Goal: Transaction & Acquisition: Purchase product/service

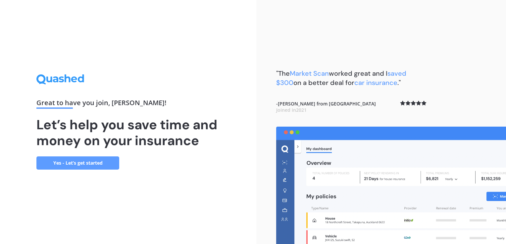
click at [105, 169] on link "Yes - Let’s get started" at bounding box center [77, 163] width 83 height 13
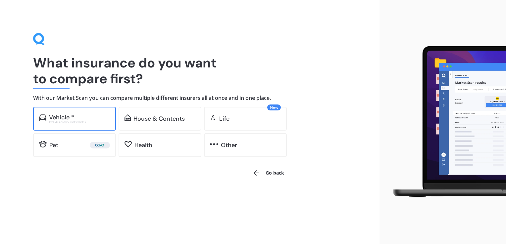
click at [105, 119] on div "Vehicle *" at bounding box center [79, 117] width 61 height 7
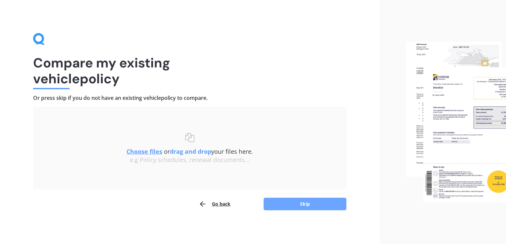
click at [300, 203] on button "Skip" at bounding box center [304, 204] width 83 height 13
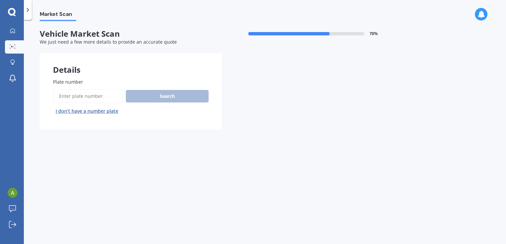
click at [115, 102] on input "Plate number" at bounding box center [88, 96] width 70 height 14
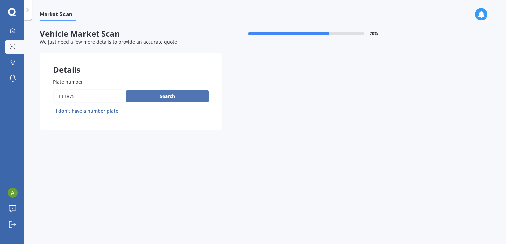
type input "ltt875"
click at [187, 93] on button "Search" at bounding box center [167, 96] width 83 height 13
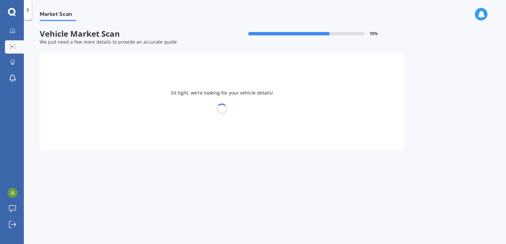
select select "HYUNDAI"
select select "KONA"
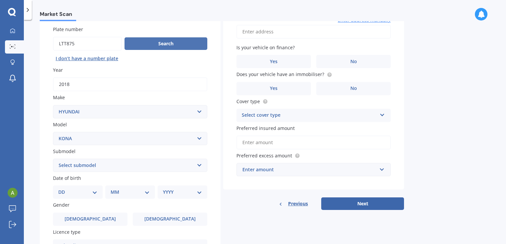
scroll to position [53, 0]
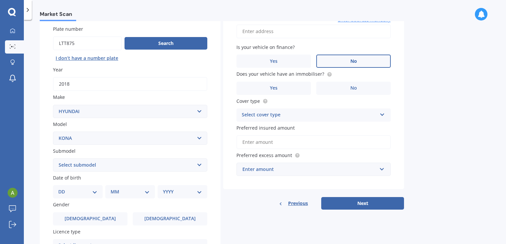
click at [324, 63] on label "No" at bounding box center [353, 61] width 74 height 13
click at [0, 0] on input "No" at bounding box center [0, 0] width 0 height 0
click at [335, 85] on label "No" at bounding box center [353, 88] width 74 height 13
click at [0, 0] on input "No" at bounding box center [0, 0] width 0 height 0
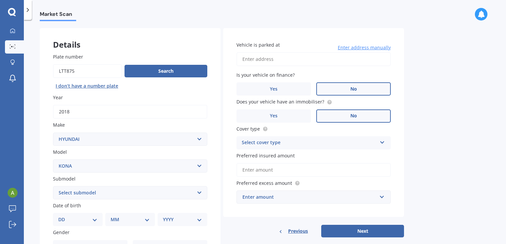
scroll to position [24, 0]
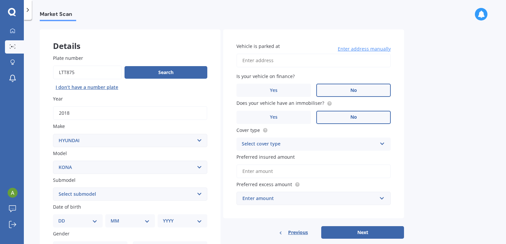
click at [308, 65] on input "Vehicle is parked at" at bounding box center [313, 61] width 154 height 14
type input "[STREET_ADDRESS]"
click at [302, 168] on input "Preferred insured amount" at bounding box center [313, 172] width 154 height 14
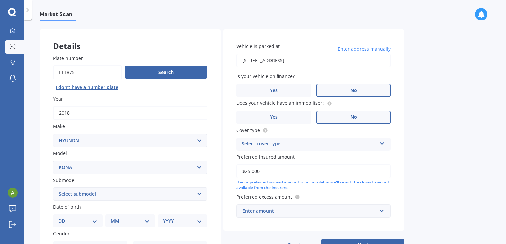
type input "$25,000"
click at [280, 217] on div "Vehicle is parked at [STREET_ADDRESS] Enter address manually Is your vehicle on…" at bounding box center [313, 130] width 181 height 202
click at [282, 212] on div "Enter amount" at bounding box center [309, 211] width 134 height 7
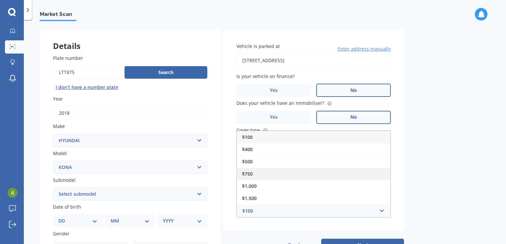
click at [264, 172] on div "$750" at bounding box center [314, 174] width 154 height 12
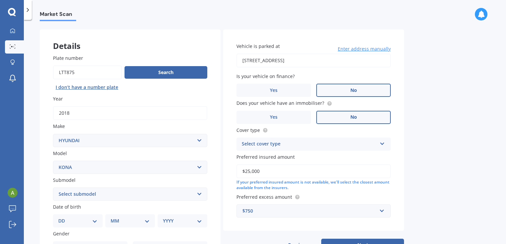
click at [291, 147] on div "Select cover type" at bounding box center [309, 144] width 135 height 8
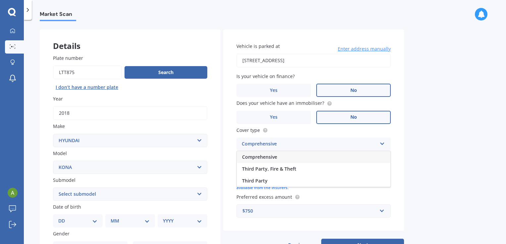
click at [283, 157] on div "Comprehensive" at bounding box center [314, 157] width 154 height 12
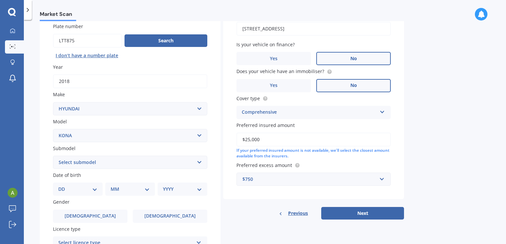
scroll to position [56, 0]
click at [139, 159] on select "Select submodel 1.6 HYBRID Elite 2W 1.6 Hybrid Limited N 1.6 Turbo AWD 2.0 2WD …" at bounding box center [130, 162] width 154 height 13
select select "2.0 ELITE 2WD"
click at [53, 156] on select "Select submodel 1.6 HYBRID Elite 2W 1.6 Hybrid Limited N 1.6 Turbo AWD 2.0 2WD …" at bounding box center [130, 162] width 154 height 13
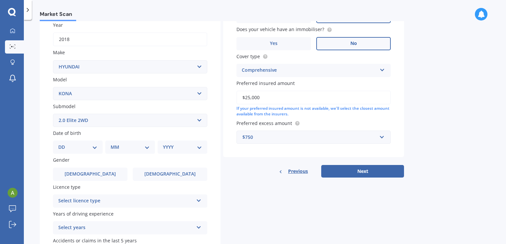
scroll to position [98, 0]
click at [79, 148] on select "DD 01 02 03 04 05 06 07 08 09 10 11 12 13 14 15 16 17 18 19 20 21 22 23 24 25 2…" at bounding box center [77, 146] width 39 height 7
select select "25"
click at [64, 143] on select "DD 01 02 03 04 05 06 07 08 09 10 11 12 13 14 15 16 17 18 19 20 21 22 23 24 25 2…" at bounding box center [77, 146] width 39 height 7
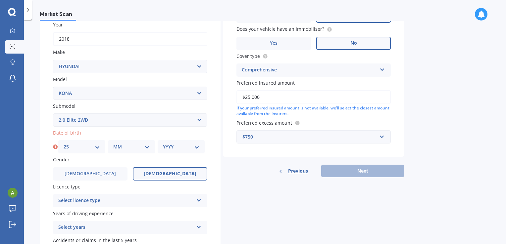
click at [162, 176] on span "[DEMOGRAPHIC_DATA]" at bounding box center [170, 174] width 53 height 6
click at [0, 0] on input "[DEMOGRAPHIC_DATA]" at bounding box center [0, 0] width 0 height 0
click at [136, 146] on select "MM 01 02 03 04 05 06 07 08 09 10 11 12" at bounding box center [131, 146] width 36 height 7
select select "02"
click at [113, 143] on select "MM 01 02 03 04 05 06 07 08 09 10 11 12" at bounding box center [131, 146] width 36 height 7
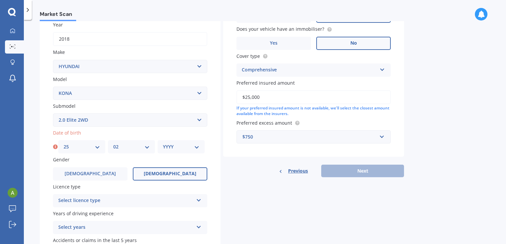
click at [180, 146] on select "YYYY 2025 2024 2023 2022 2021 2020 2019 2018 2017 2016 2015 2014 2013 2012 2011…" at bounding box center [181, 146] width 36 height 7
select select "1991"
click at [163, 143] on select "YYYY 2025 2024 2023 2022 2021 2020 2019 2018 2017 2016 2015 2014 2013 2012 2011…" at bounding box center [181, 146] width 36 height 7
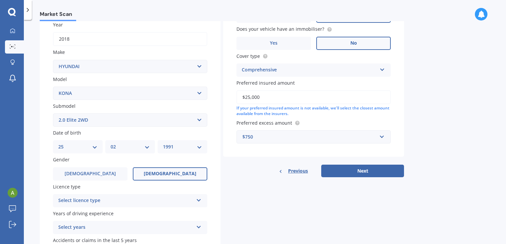
click at [139, 202] on div "Select licence type" at bounding box center [125, 201] width 135 height 8
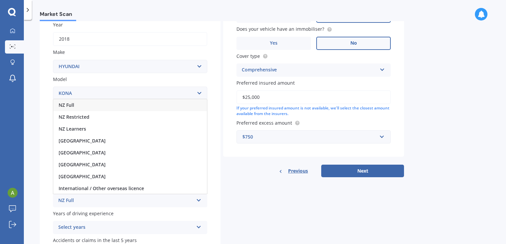
click at [114, 106] on div "NZ Full" at bounding box center [130, 105] width 154 height 12
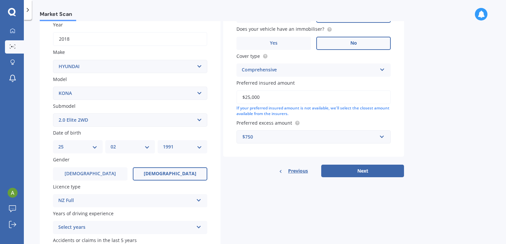
scroll to position [145, 0]
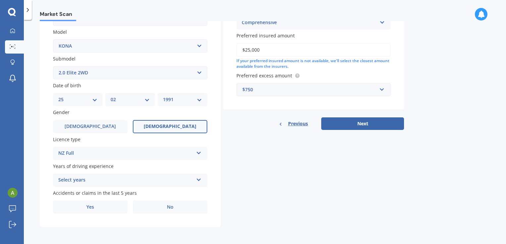
click at [125, 177] on div "Select years" at bounding box center [125, 180] width 135 height 8
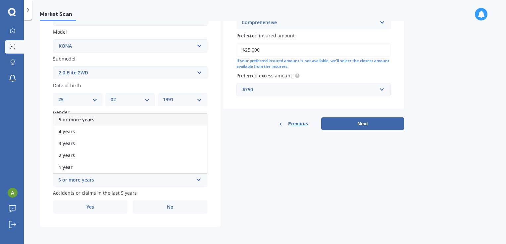
click at [111, 121] on div "5 or more years" at bounding box center [130, 120] width 154 height 12
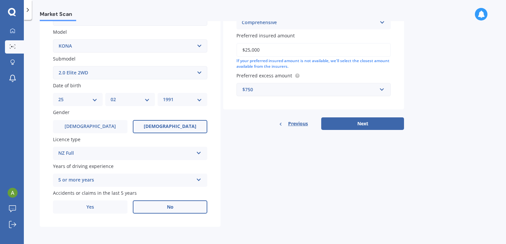
click at [154, 210] on label "No" at bounding box center [170, 207] width 74 height 13
click at [0, 0] on input "No" at bounding box center [0, 0] width 0 height 0
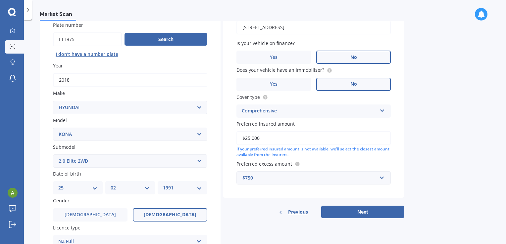
scroll to position [54, 0]
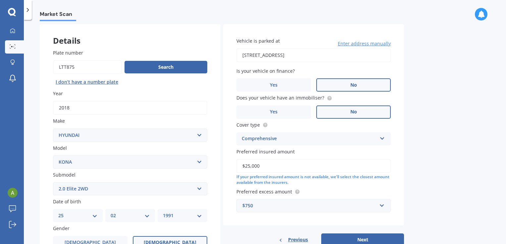
click at [349, 125] on label "Cover type" at bounding box center [312, 124] width 152 height 7
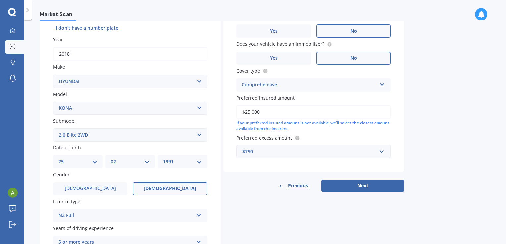
scroll to position [83, 0]
click at [357, 176] on div "Vehicle is parked at [STREET_ADDRESS] Enter address manually Is your vehicle on…" at bounding box center [313, 81] width 181 height 222
click at [358, 182] on button "Next" at bounding box center [362, 185] width 83 height 13
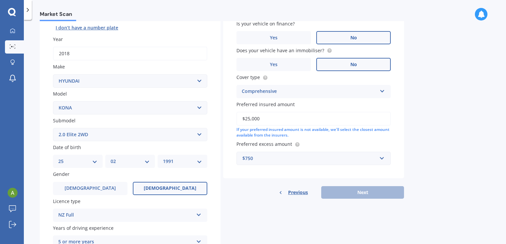
scroll to position [45, 0]
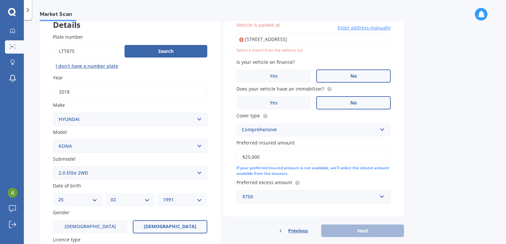
click at [304, 37] on input "[STREET_ADDRESS]" at bounding box center [313, 39] width 154 height 14
click at [349, 232] on div "Previous Next" at bounding box center [313, 231] width 181 height 13
click at [308, 37] on input "[STREET_ADDRESS]" at bounding box center [313, 39] width 154 height 14
drag, startPoint x: 339, startPoint y: 42, endPoint x: 197, endPoint y: 52, distance: 142.0
click at [197, 52] on div "Details Plate number Search I don’t have a number plate Year [DATE] Make Select…" at bounding box center [222, 167] width 364 height 319
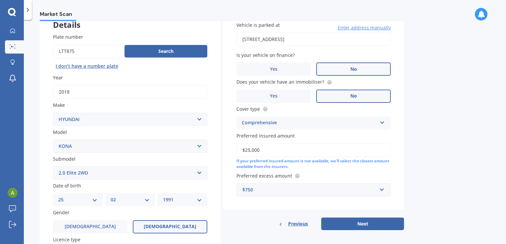
click at [370, 54] on label "Is your vehicle on finance?" at bounding box center [312, 55] width 152 height 7
click at [330, 36] on input "[STREET_ADDRESS]" at bounding box center [313, 39] width 154 height 14
drag, startPoint x: 370, startPoint y: 36, endPoint x: 252, endPoint y: 39, distance: 118.2
click at [252, 39] on input "[STREET_ADDRESS]" at bounding box center [313, 39] width 154 height 14
type input "[STREET_ADDRESS]"
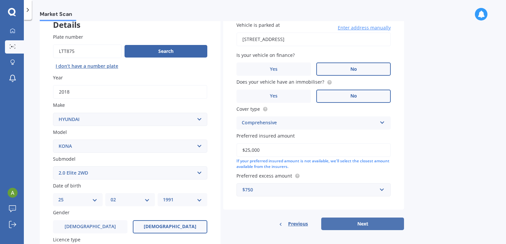
click at [353, 225] on button "Next" at bounding box center [362, 224] width 83 height 13
select select "25"
select select "02"
select select "1991"
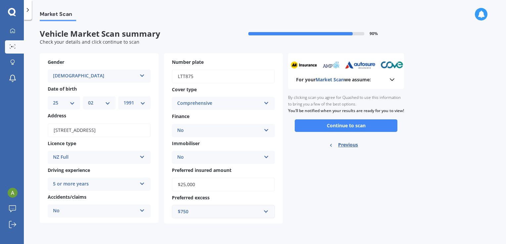
scroll to position [0, 0]
click at [334, 130] on button "Continue to scan" at bounding box center [346, 125] width 103 height 13
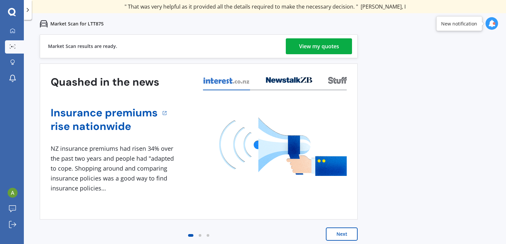
click at [338, 47] on div "View my quotes" at bounding box center [319, 46] width 40 height 16
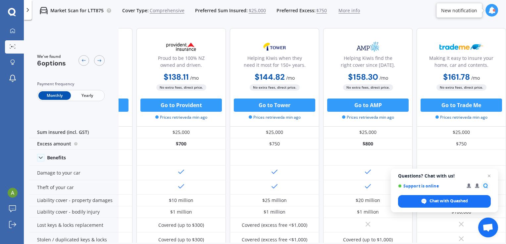
scroll to position [3, 172]
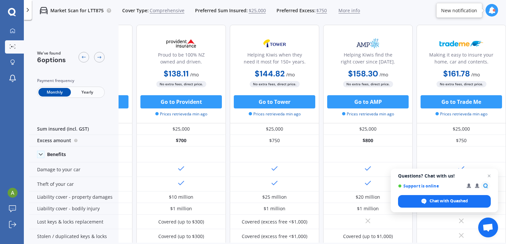
click at [320, 11] on span "$750" at bounding box center [321, 10] width 11 height 7
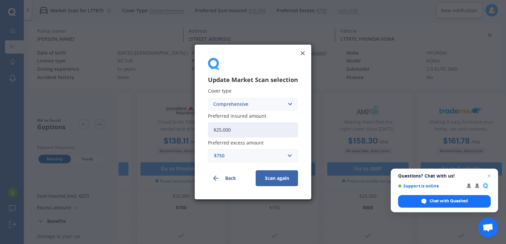
click at [265, 152] on div "$750" at bounding box center [249, 155] width 70 height 7
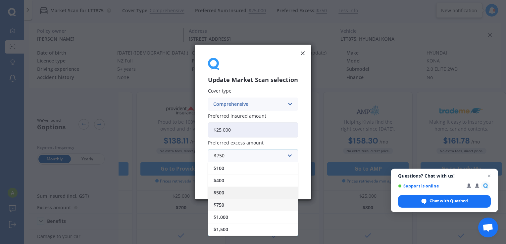
click at [232, 194] on div "$500" at bounding box center [252, 193] width 89 height 12
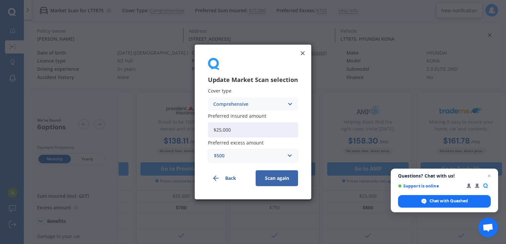
click at [270, 181] on button "Scan again" at bounding box center [277, 178] width 42 height 16
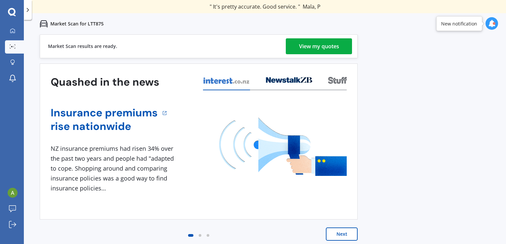
click at [326, 50] on div "View my quotes" at bounding box center [319, 46] width 40 height 16
